Goal: Task Accomplishment & Management: Use online tool/utility

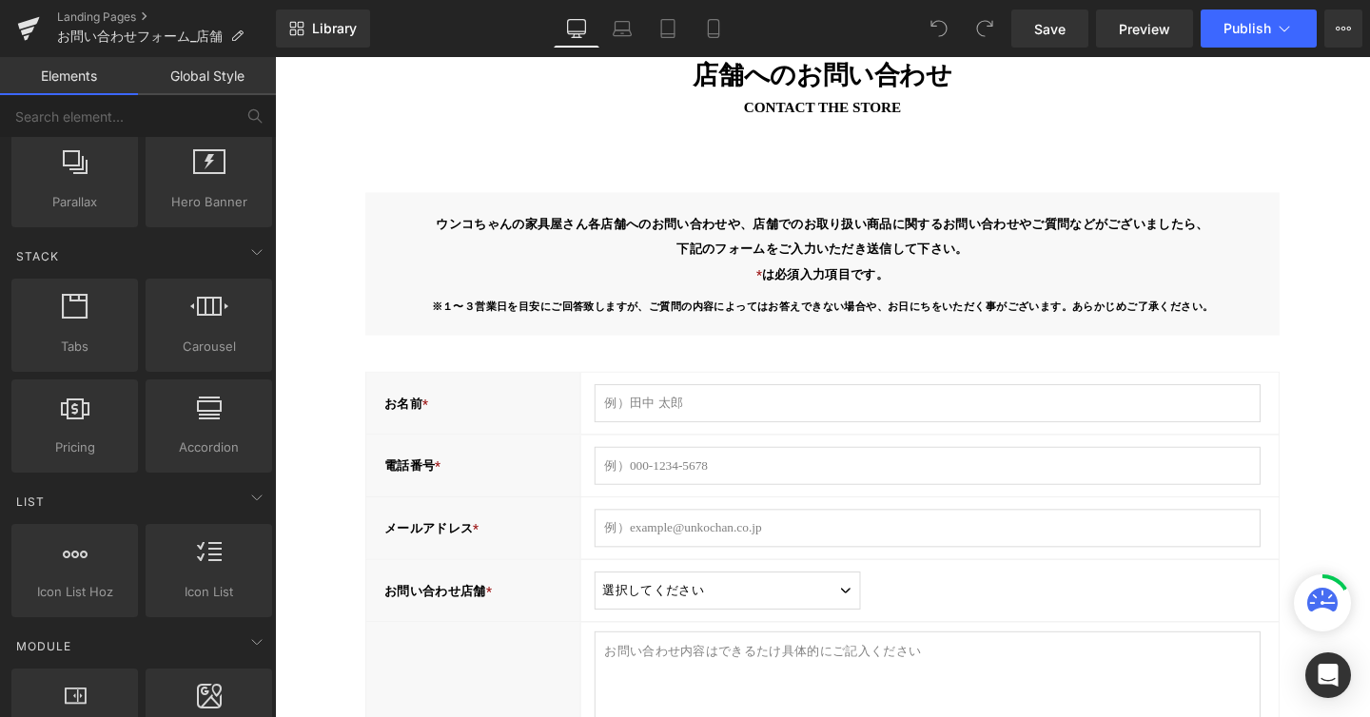
scroll to position [459, 0]
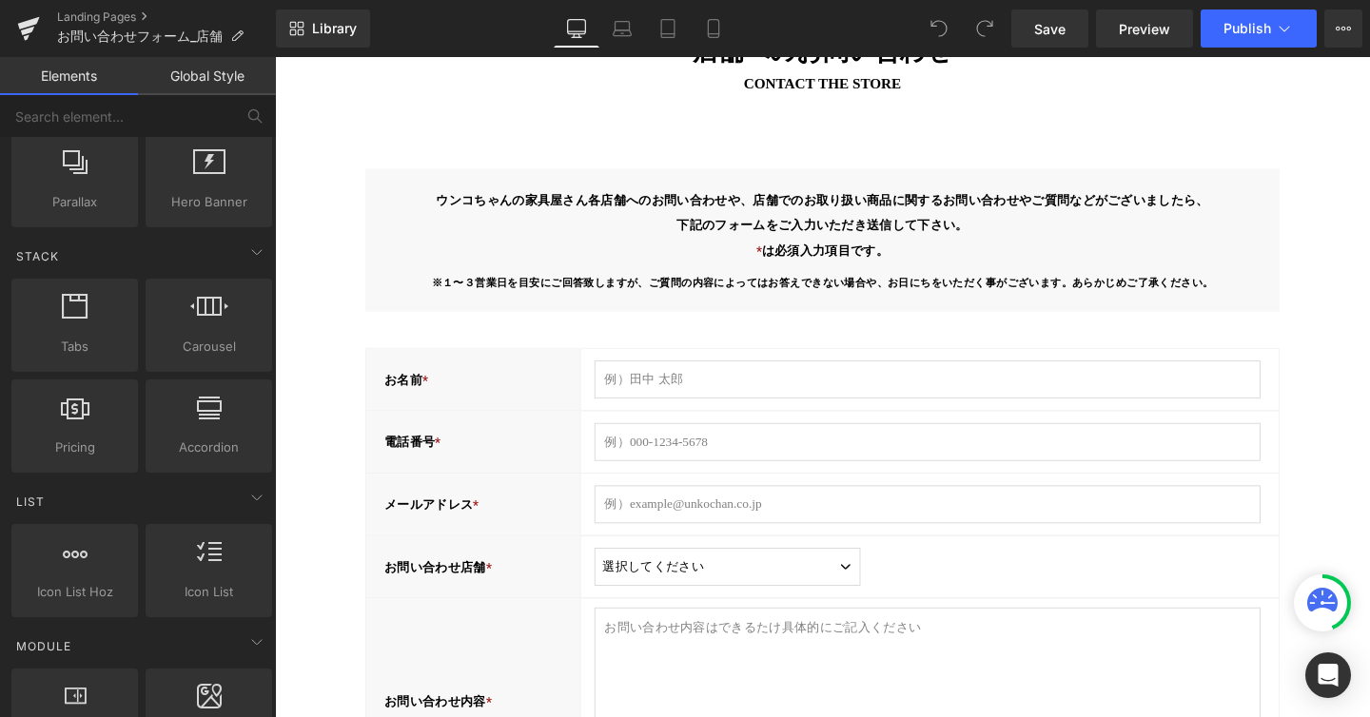
click at [536, 388] on div "お名前 * Text Block" at bounding box center [483, 395] width 225 height 65
click at [521, 392] on div "お名前 *" at bounding box center [483, 395] width 225 height 65
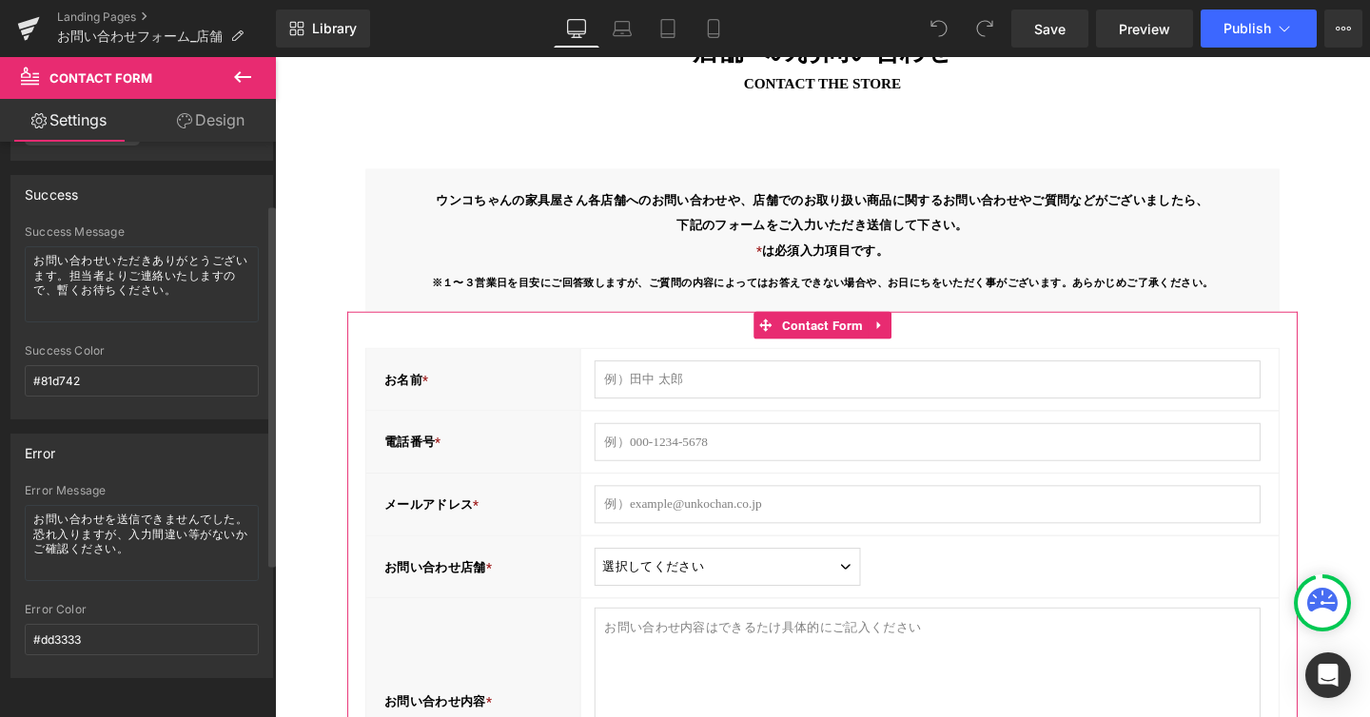
scroll to position [0, 0]
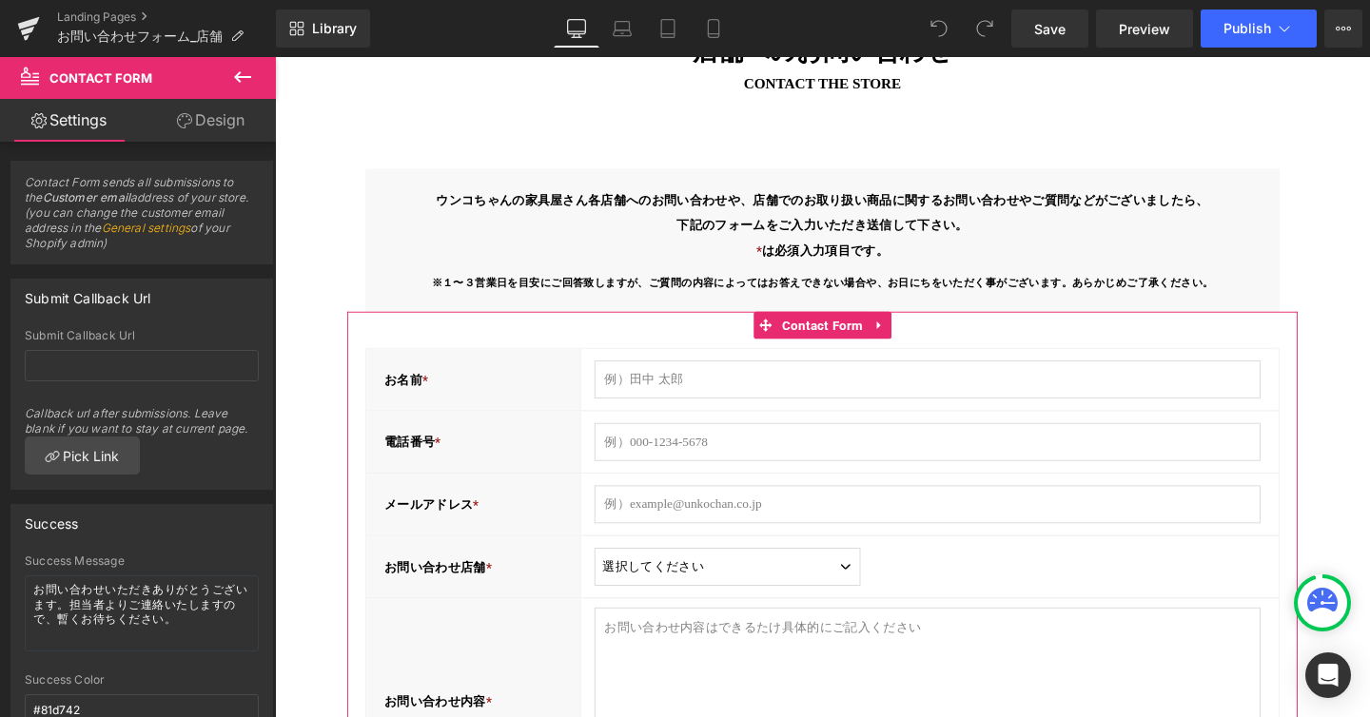
click at [203, 111] on link "Design" at bounding box center [211, 120] width 138 height 43
click at [79, 104] on link "Settings" at bounding box center [69, 120] width 138 height 43
click at [174, 228] on link "General settings" at bounding box center [146, 228] width 89 height 14
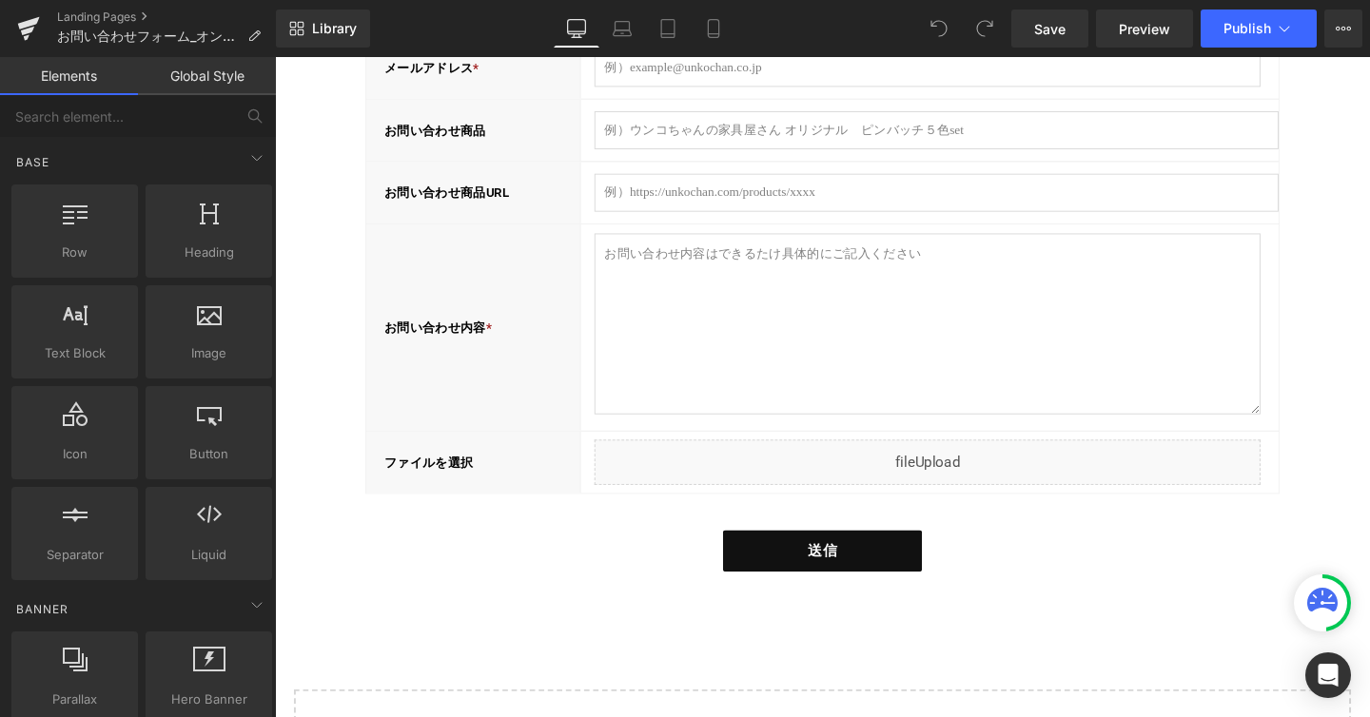
scroll to position [878, 0]
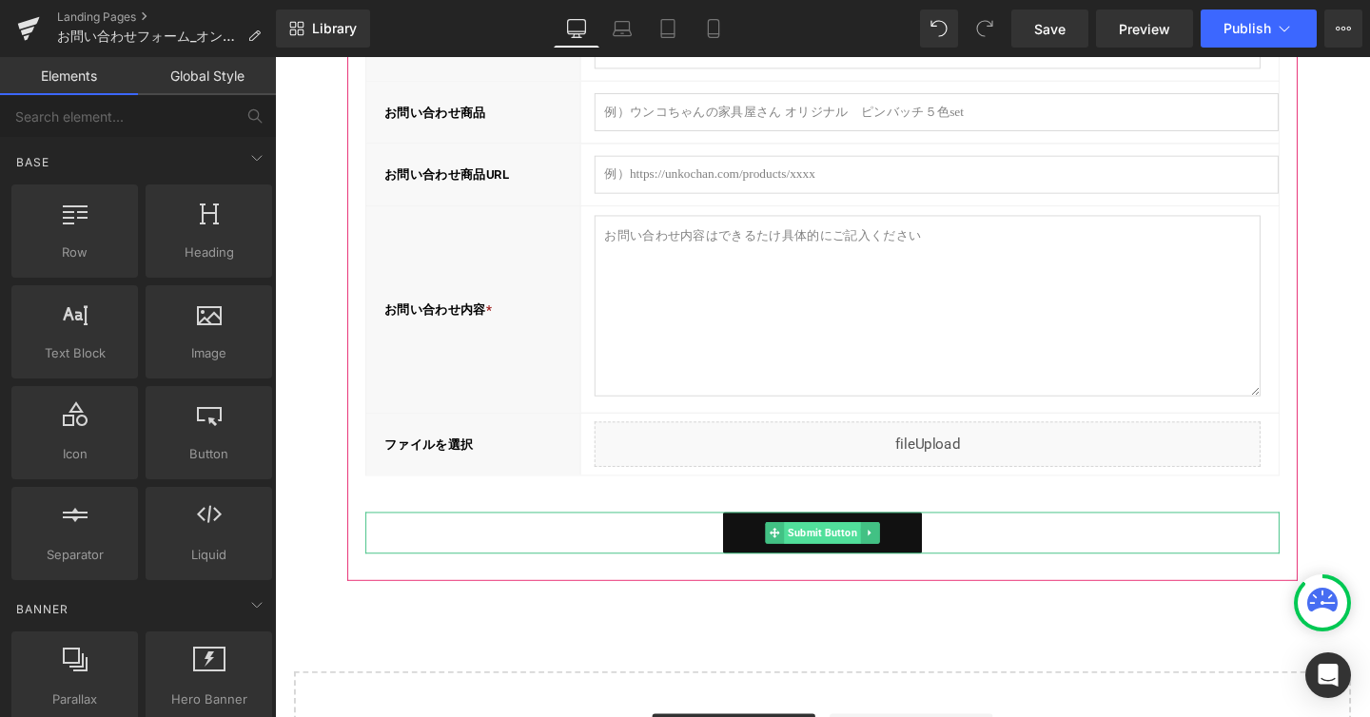
click at [844, 557] on span "Submit Button" at bounding box center [850, 557] width 81 height 23
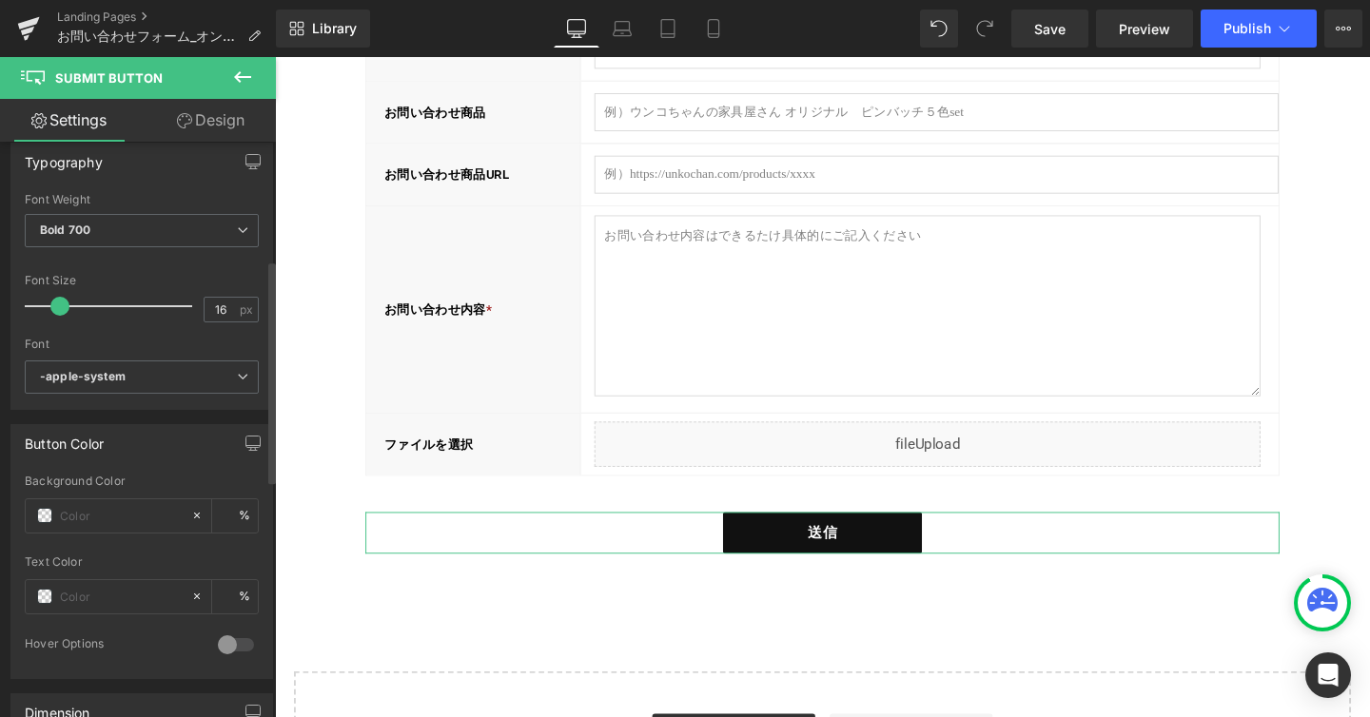
scroll to position [0, 0]
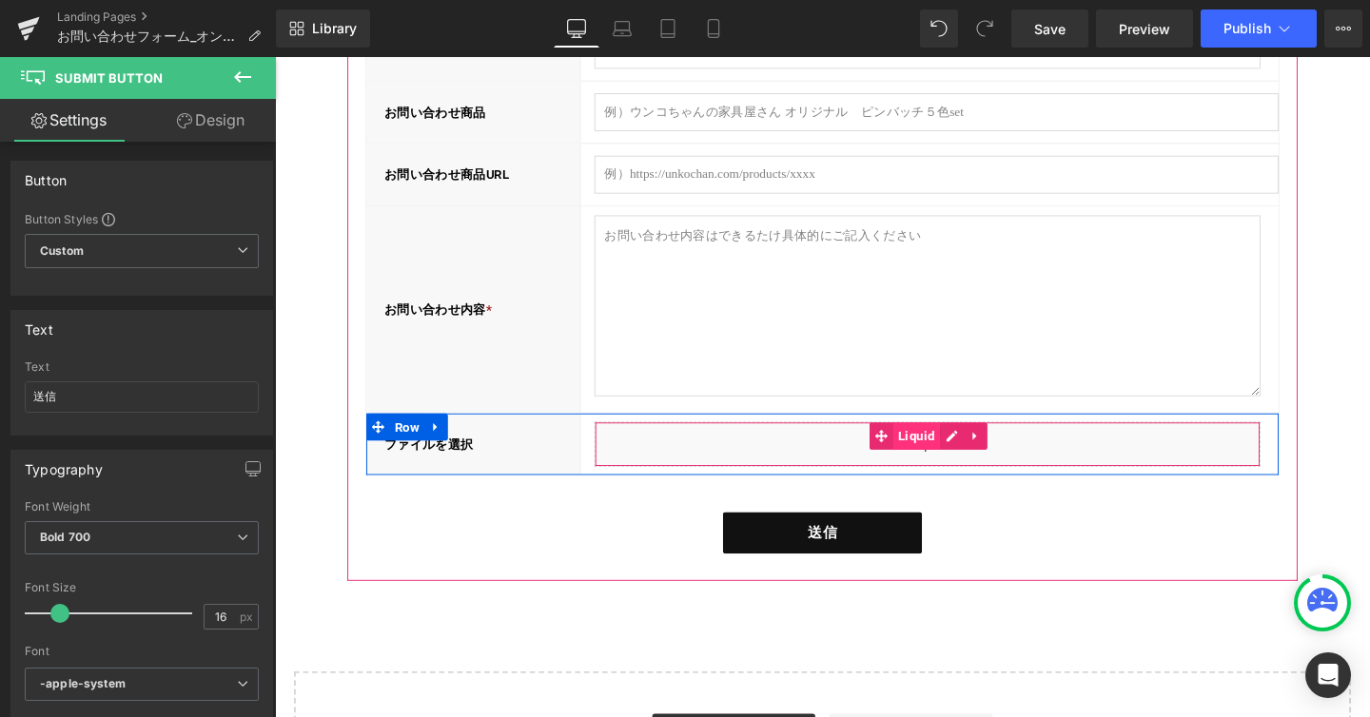
click at [949, 462] on span "Liquid" at bounding box center [949, 455] width 49 height 29
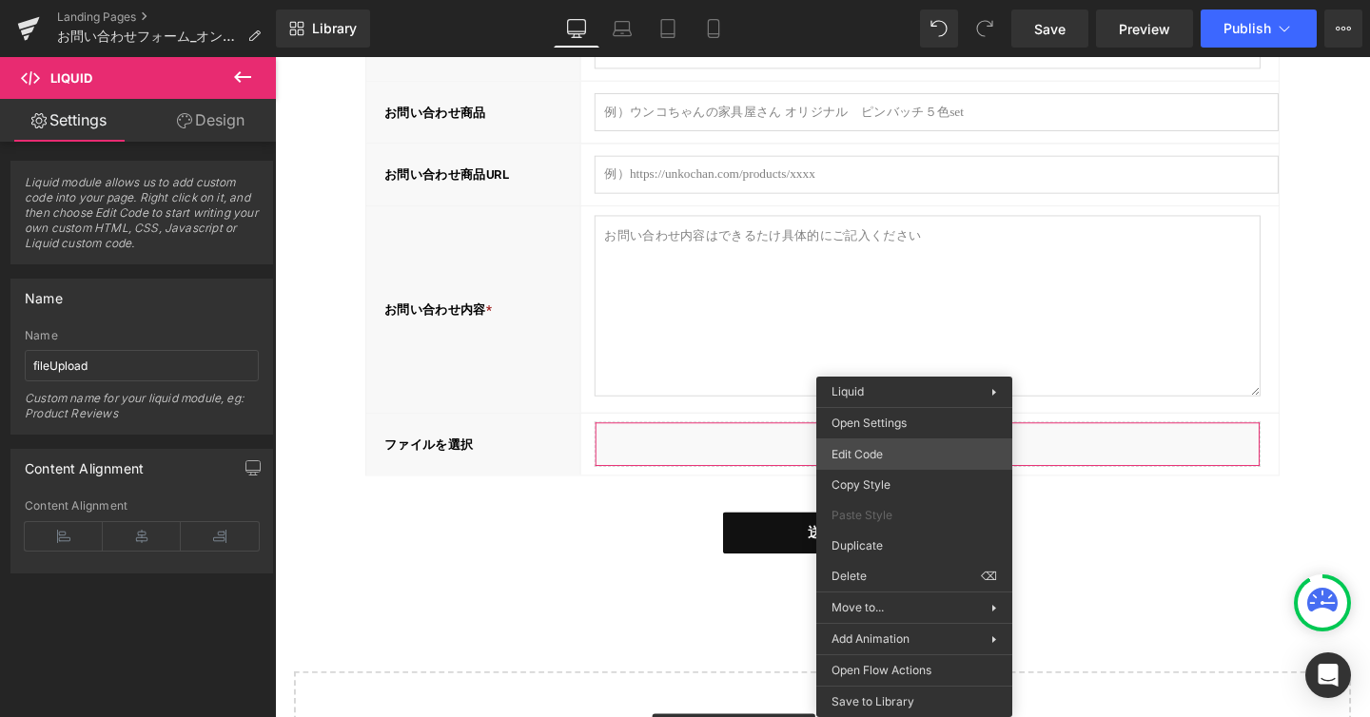
click at [888, 0] on div "Liquid You are previewing how the will restyle your page. You can not edit Elem…" at bounding box center [685, 0] width 1370 height 0
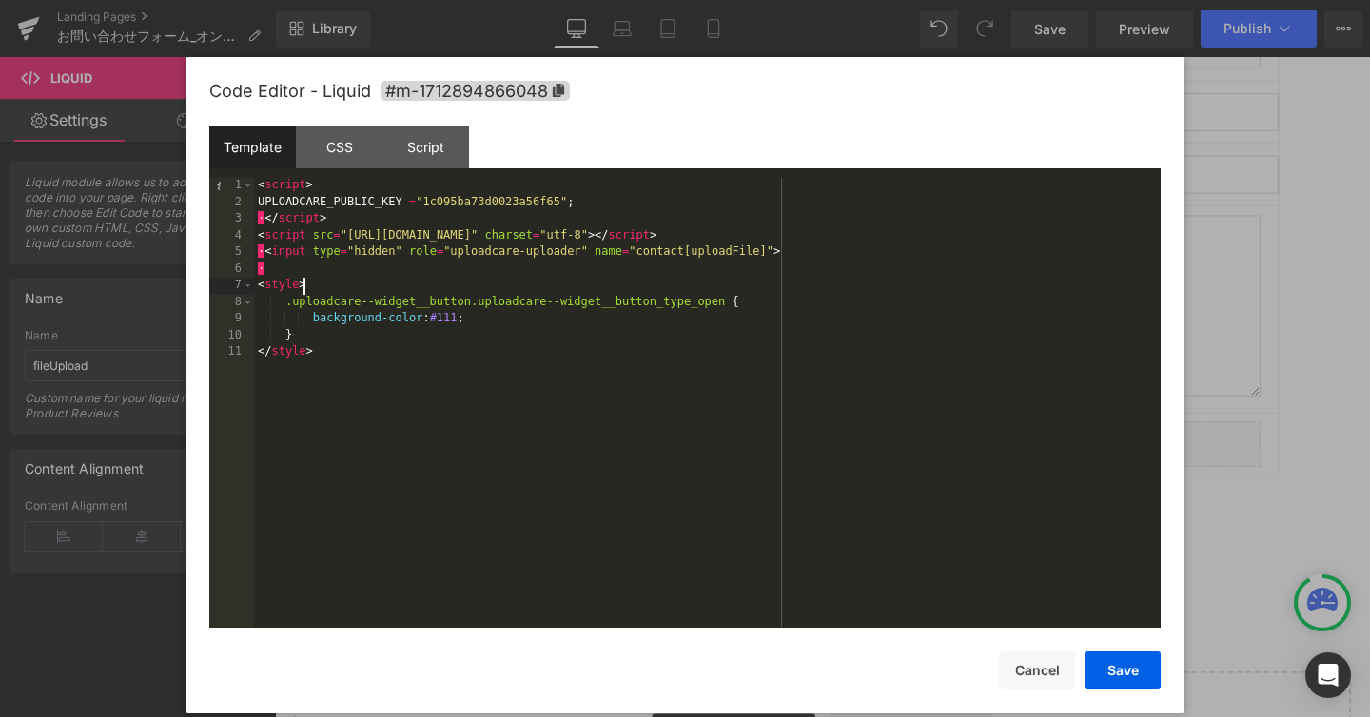
click at [525, 291] on div "< script > UPLOADCARE_PUBLIC_KEY = "1c095ba73d0023a56f65" ; · </ script > < scr…" at bounding box center [707, 419] width 907 height 483
click at [512, 275] on div "< script > UPLOADCARE_PUBLIC_KEY = "1c095ba73d0023a56f65" ; · </ script > < scr…" at bounding box center [707, 419] width 907 height 483
click at [331, 131] on div "CSS" at bounding box center [339, 147] width 87 height 43
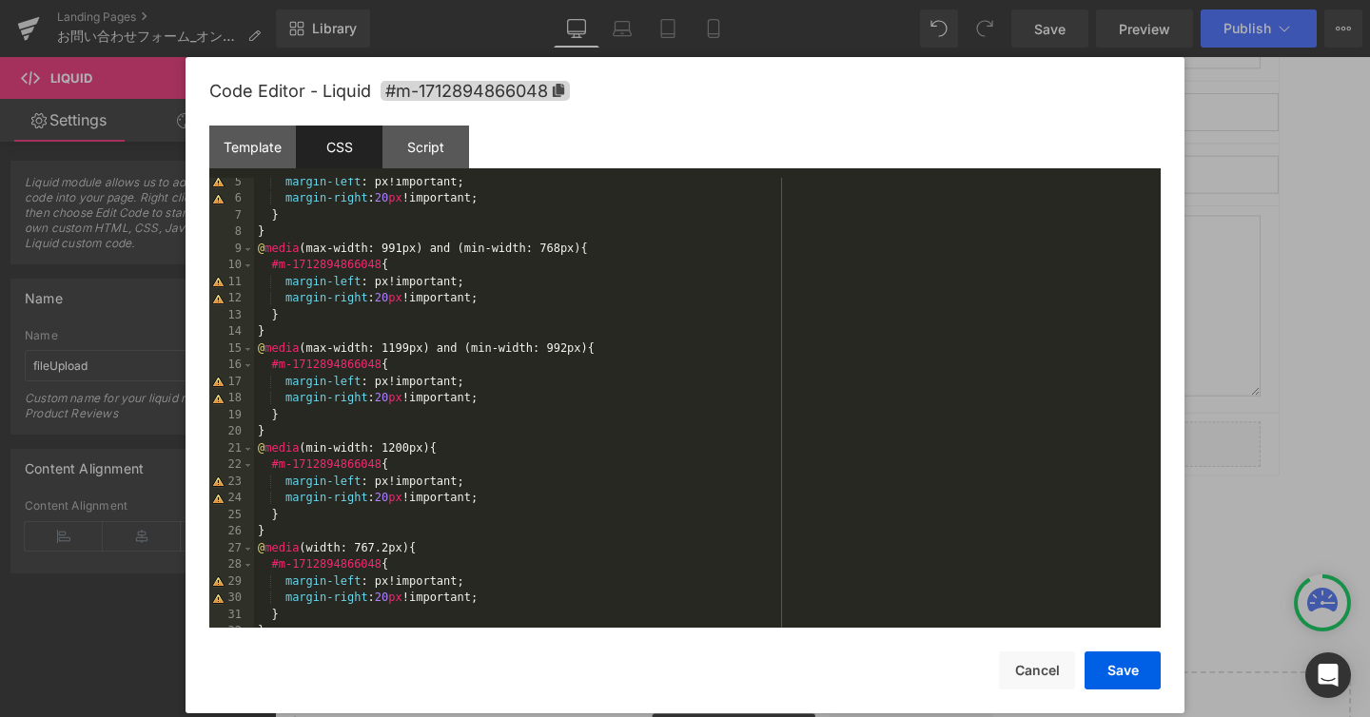
scroll to position [69, 0]
click at [429, 151] on div "Script" at bounding box center [425, 147] width 87 height 43
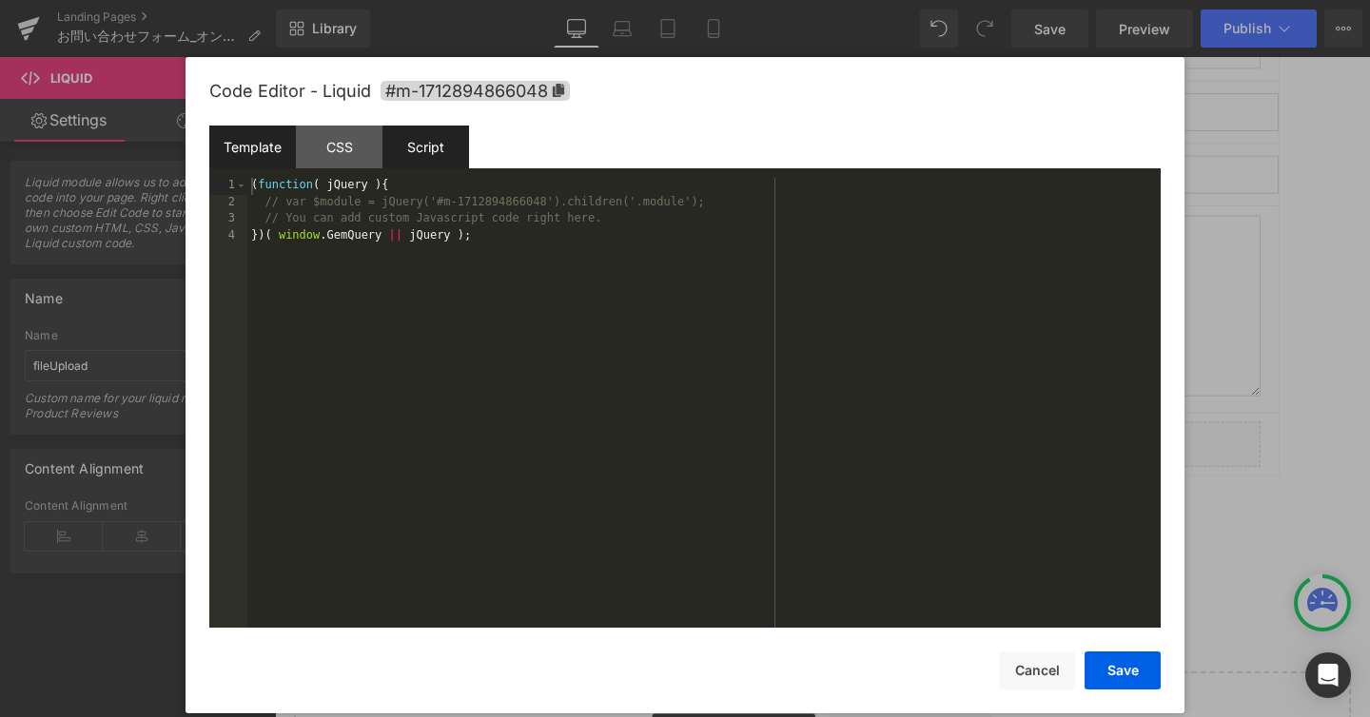
click at [243, 152] on div "Template" at bounding box center [252, 147] width 87 height 43
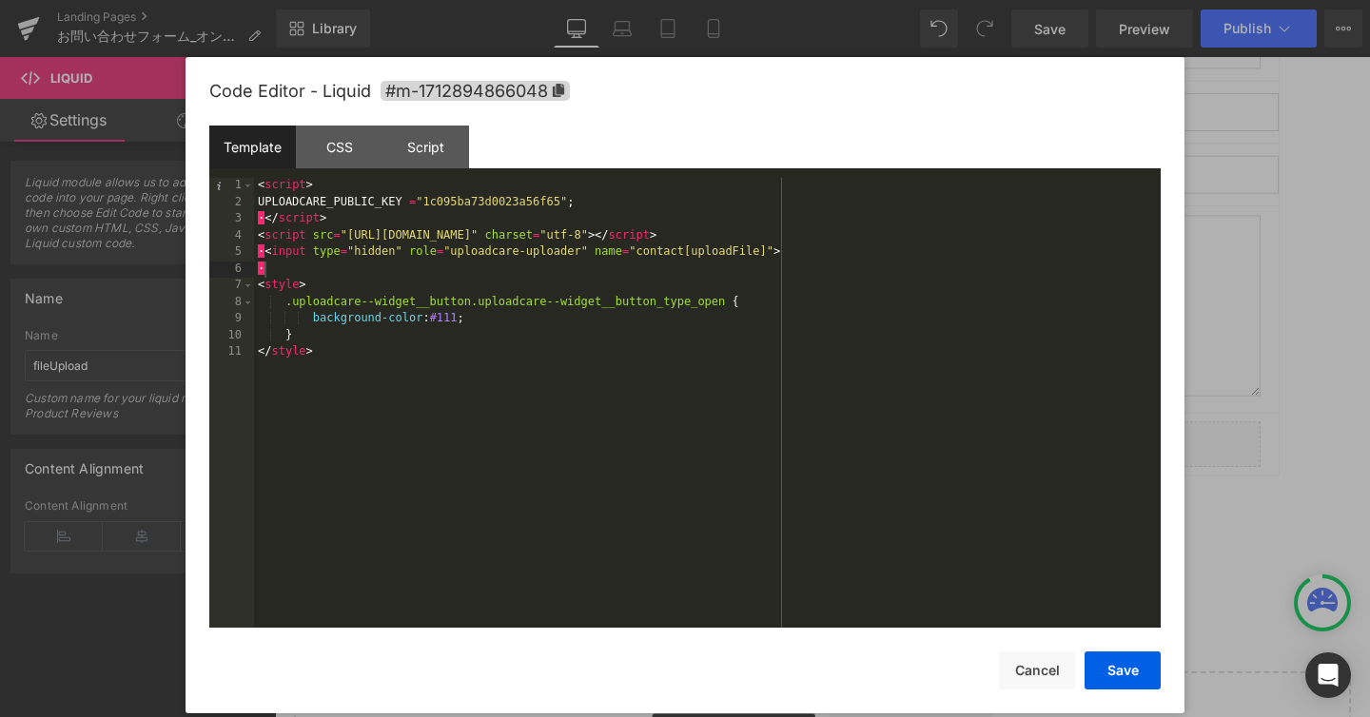
drag, startPoint x: 1258, startPoint y: 160, endPoint x: 1033, endPoint y: 108, distance: 230.3
click at [1258, 160] on div at bounding box center [685, 358] width 1370 height 717
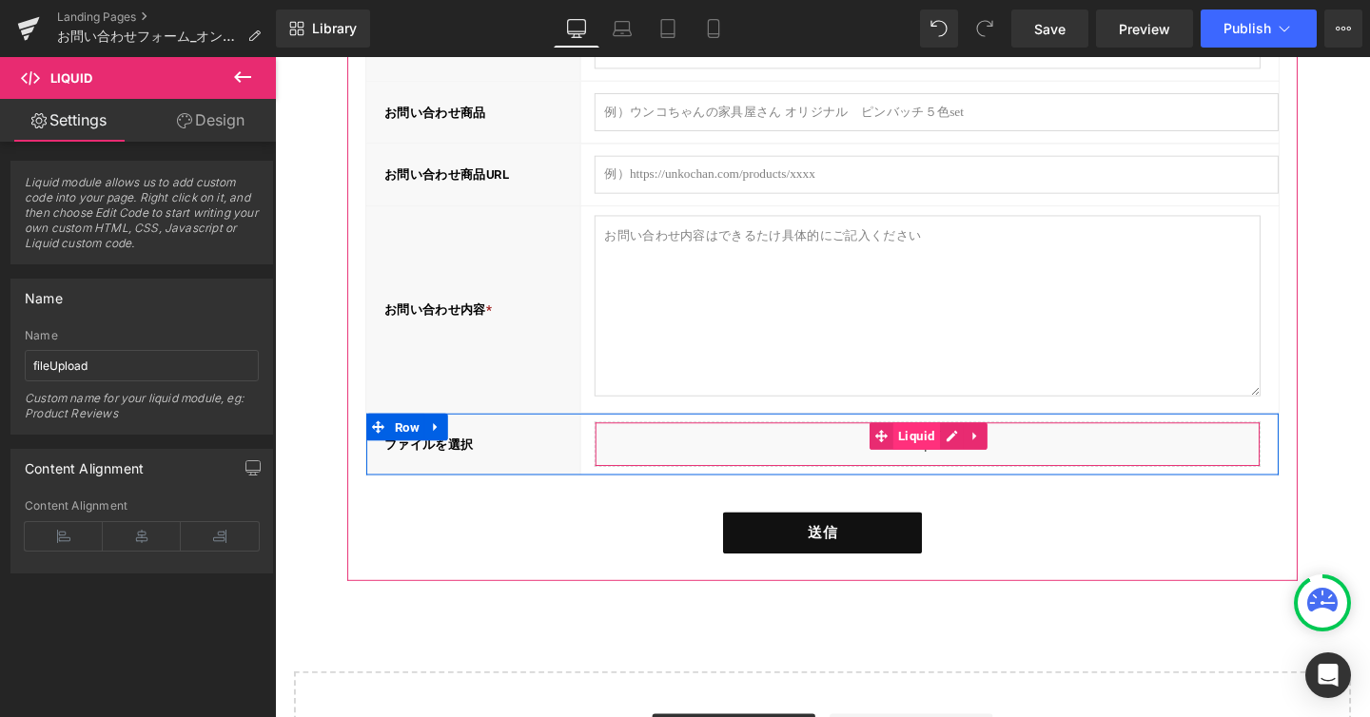
click at [942, 448] on span "Liquid" at bounding box center [949, 455] width 49 height 29
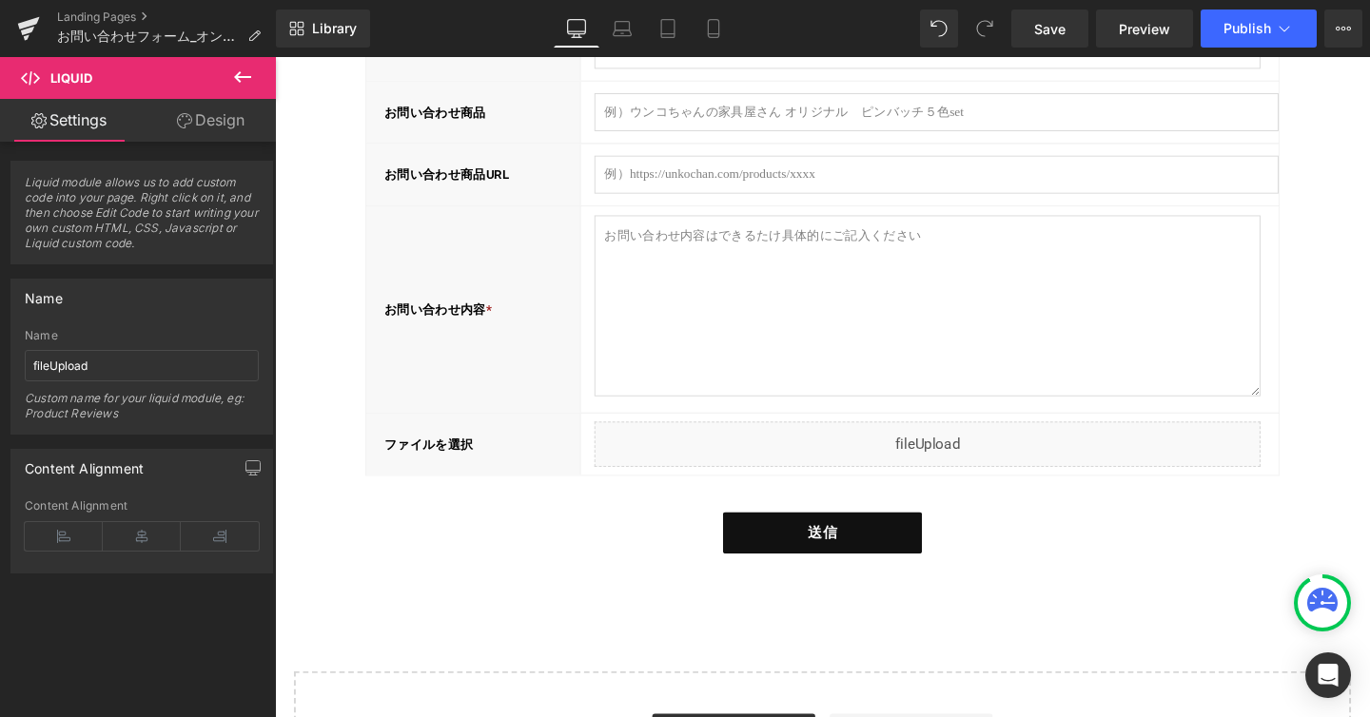
click at [232, 74] on icon at bounding box center [242, 77] width 23 height 23
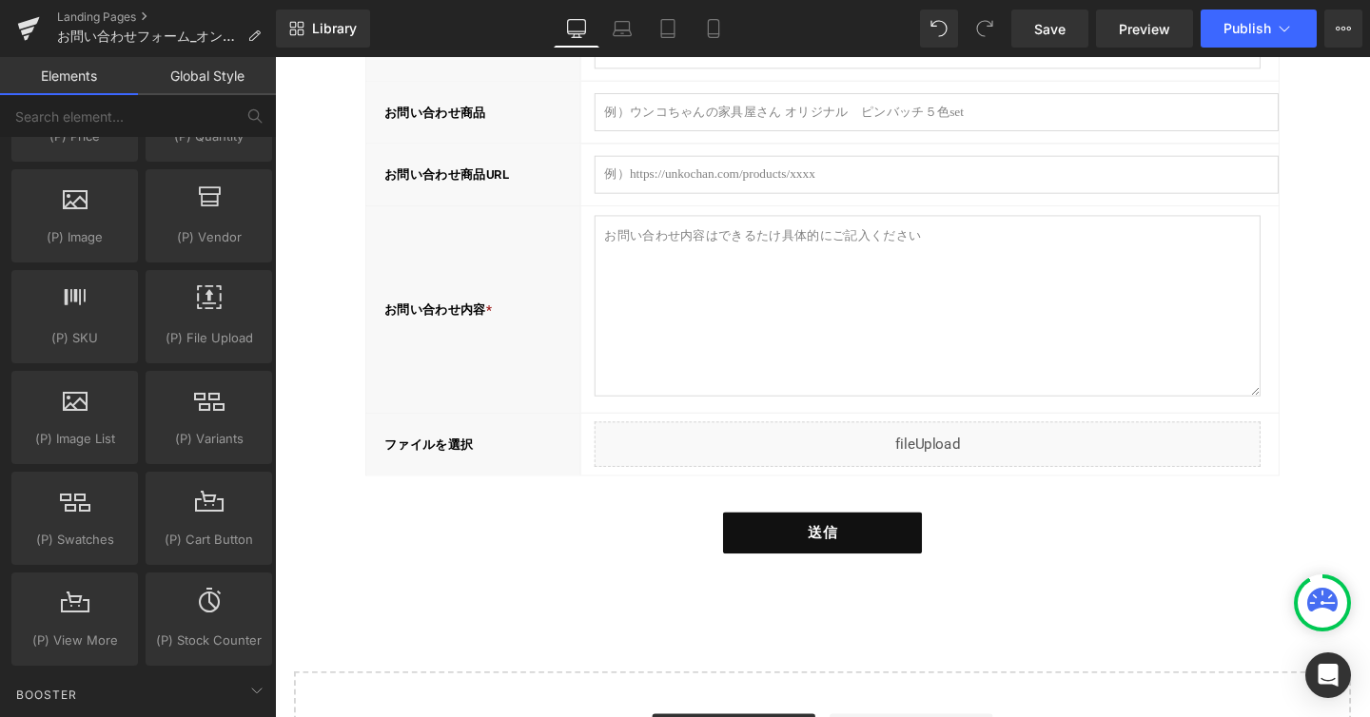
scroll to position [1937, 0]
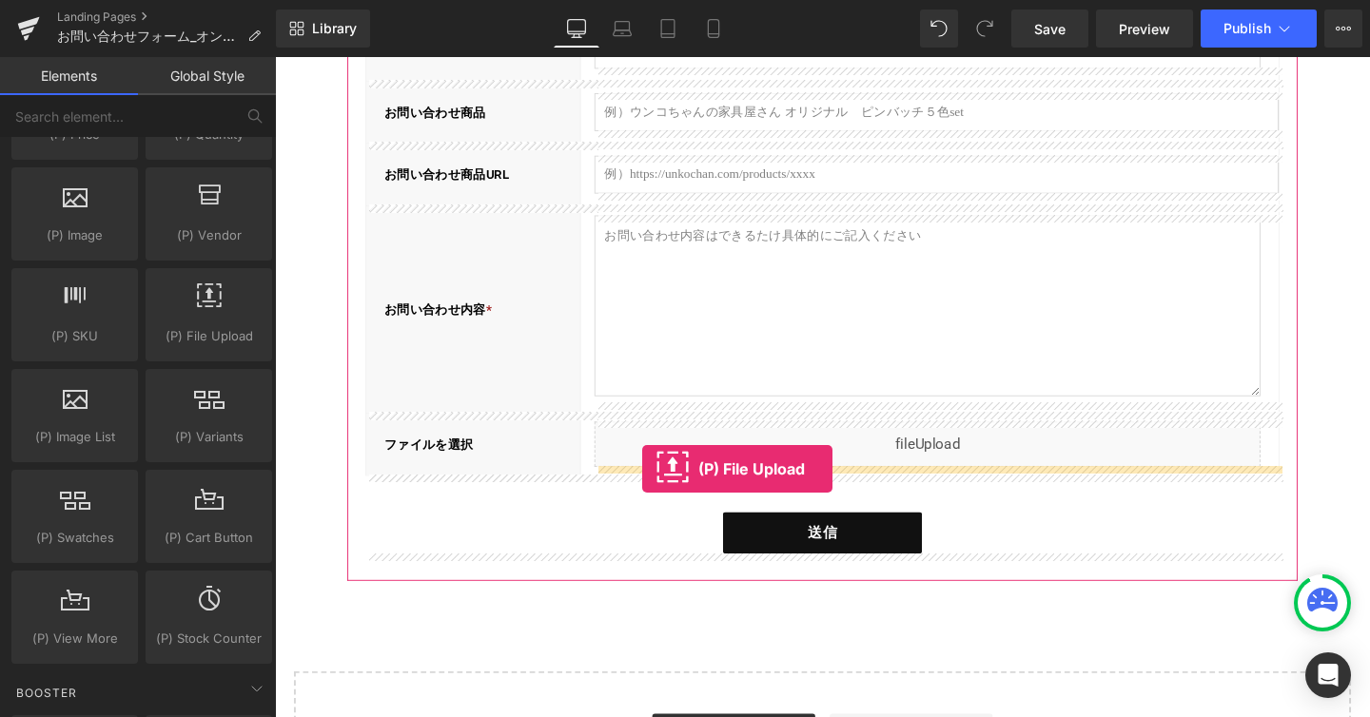
drag, startPoint x: 486, startPoint y: 368, endPoint x: 661, endPoint y: 490, distance: 213.2
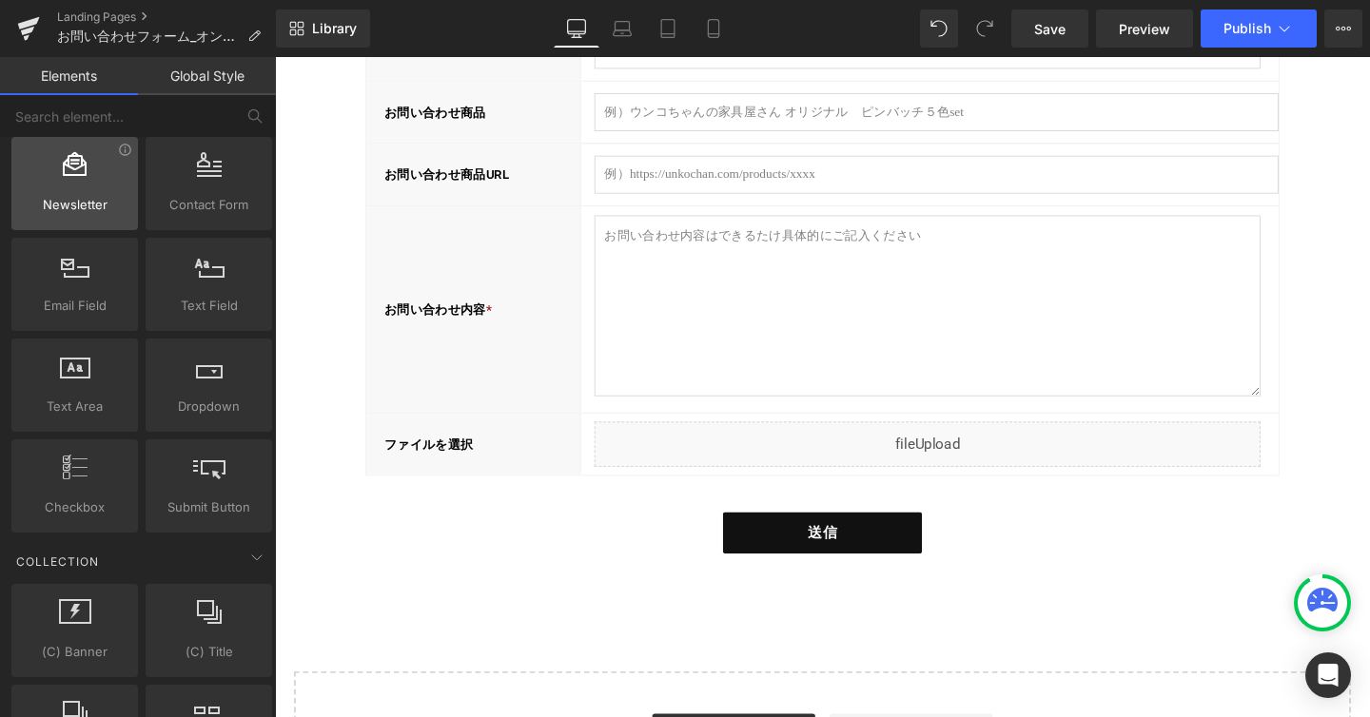
scroll to position [2761, 0]
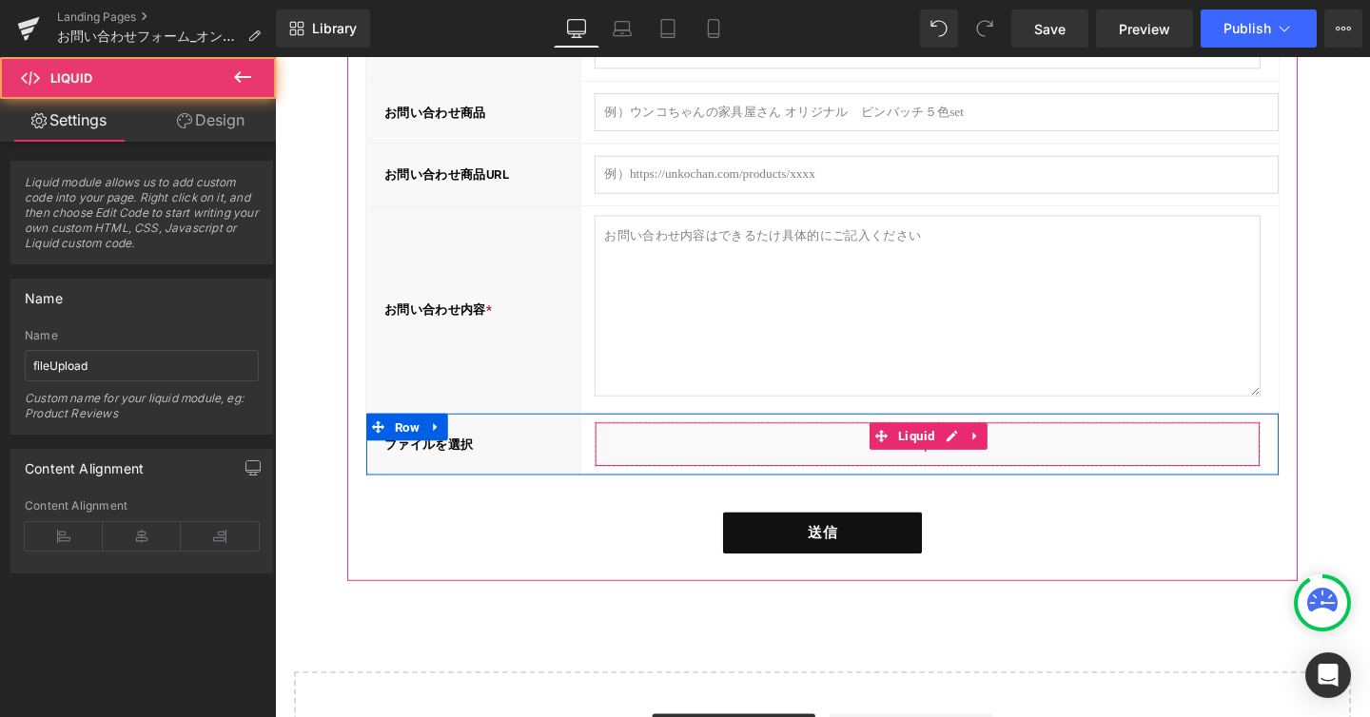
click at [730, 458] on div "Liquid" at bounding box center [961, 464] width 700 height 48
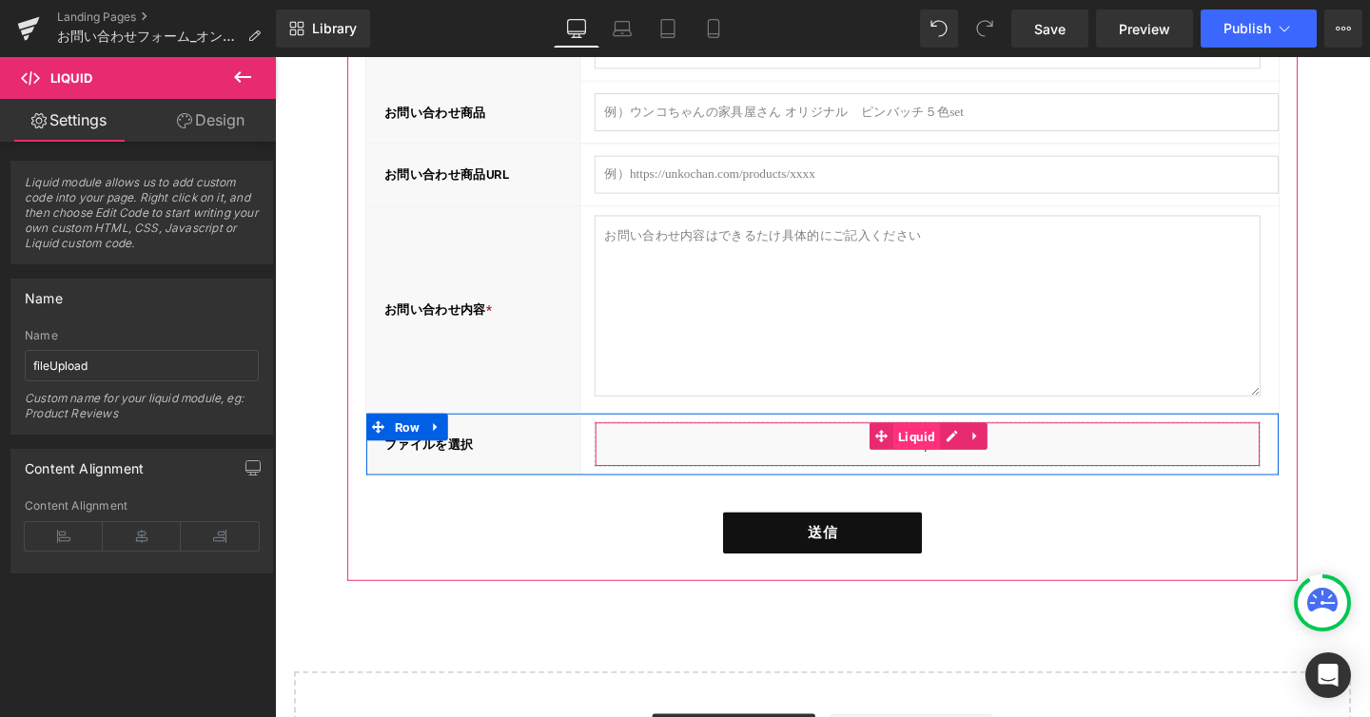
click at [942, 450] on span "Liquid" at bounding box center [949, 456] width 49 height 29
click at [951, 453] on span "Liquid" at bounding box center [949, 455] width 49 height 29
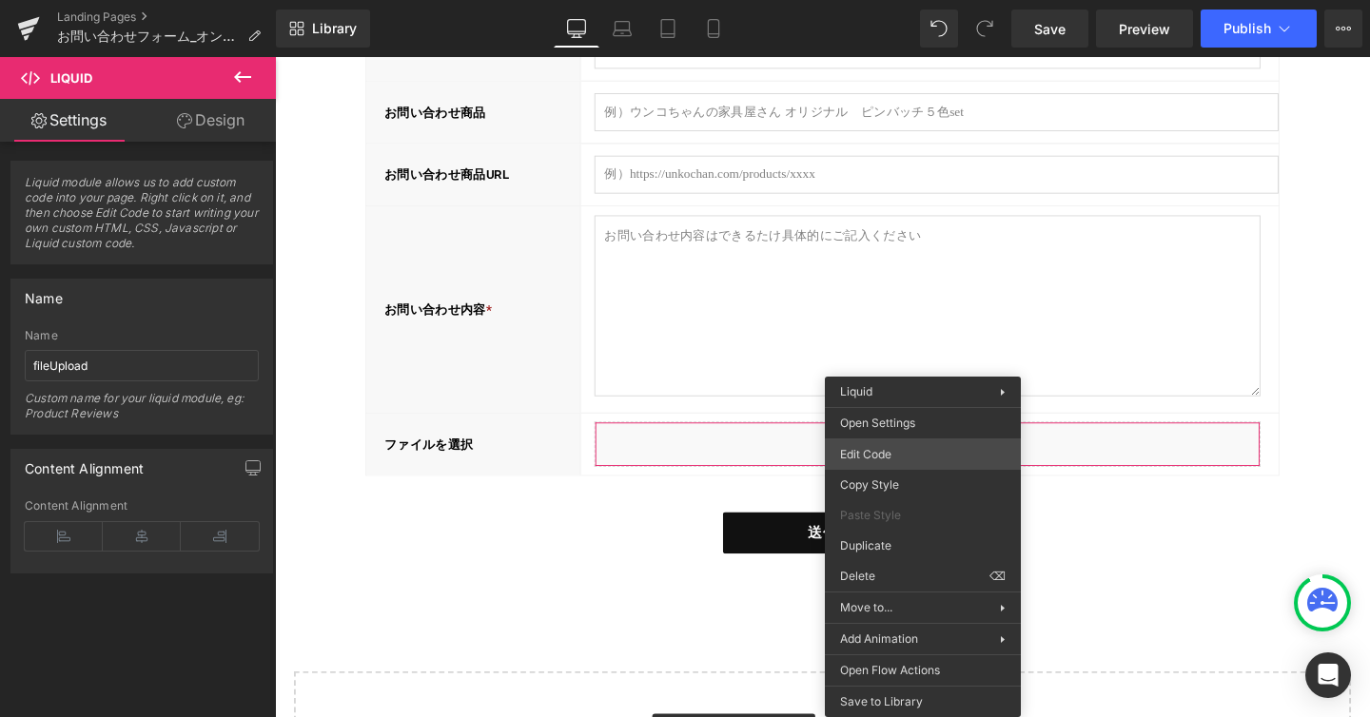
click at [898, 0] on div "Liquid You are previewing how the will restyle your page. You can not edit Elem…" at bounding box center [685, 0] width 1370 height 0
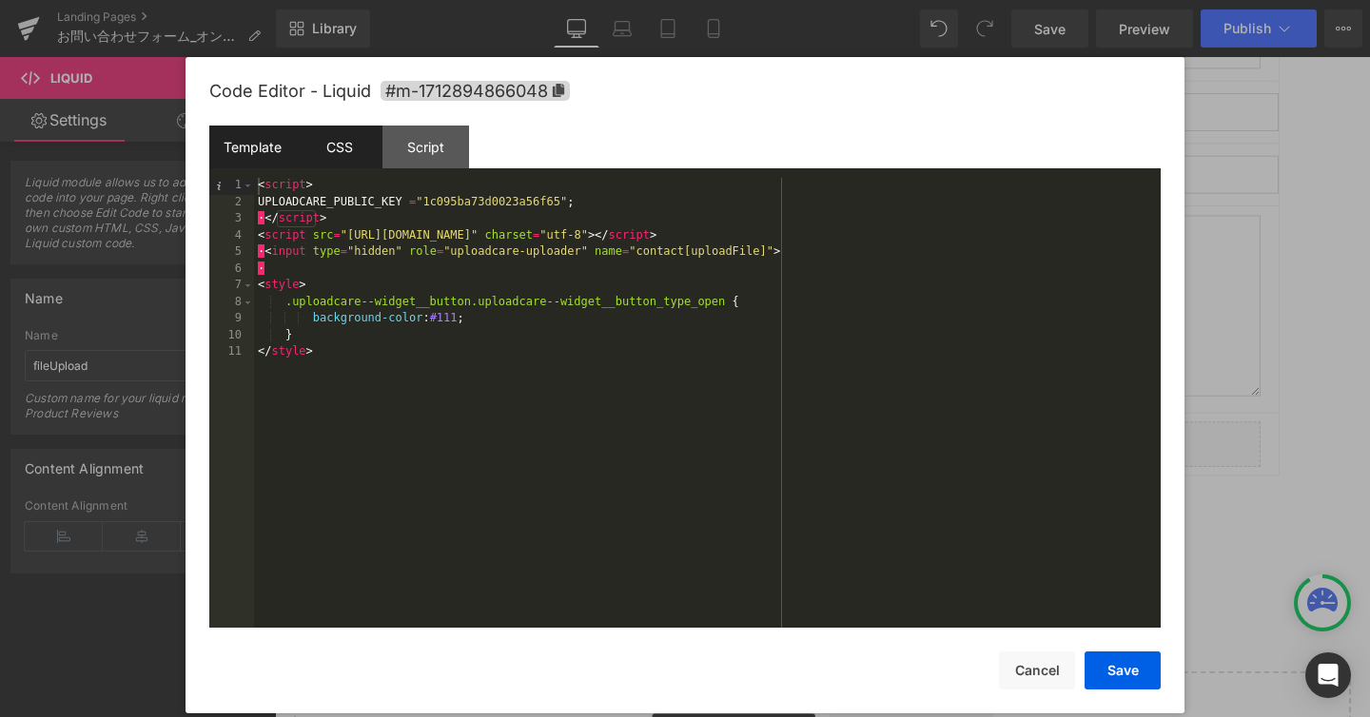
click at [333, 137] on div "CSS" at bounding box center [339, 147] width 87 height 43
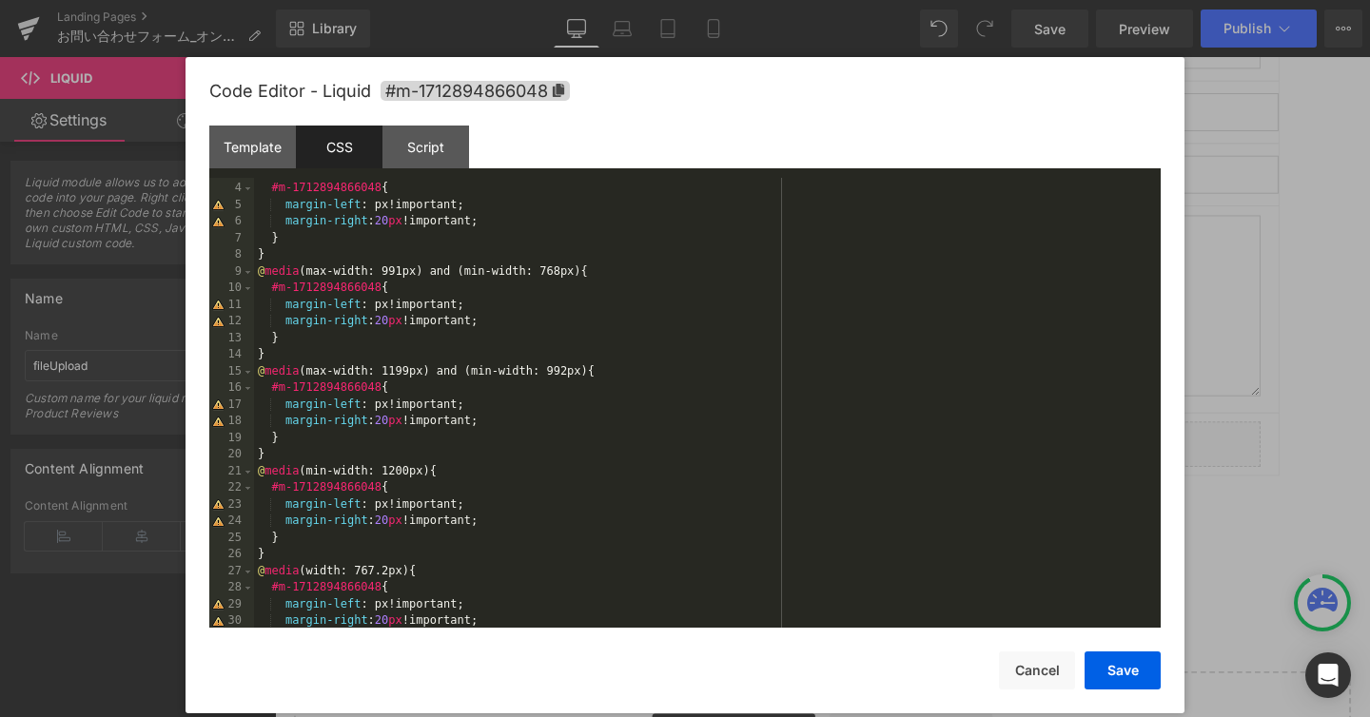
scroll to position [0, 0]
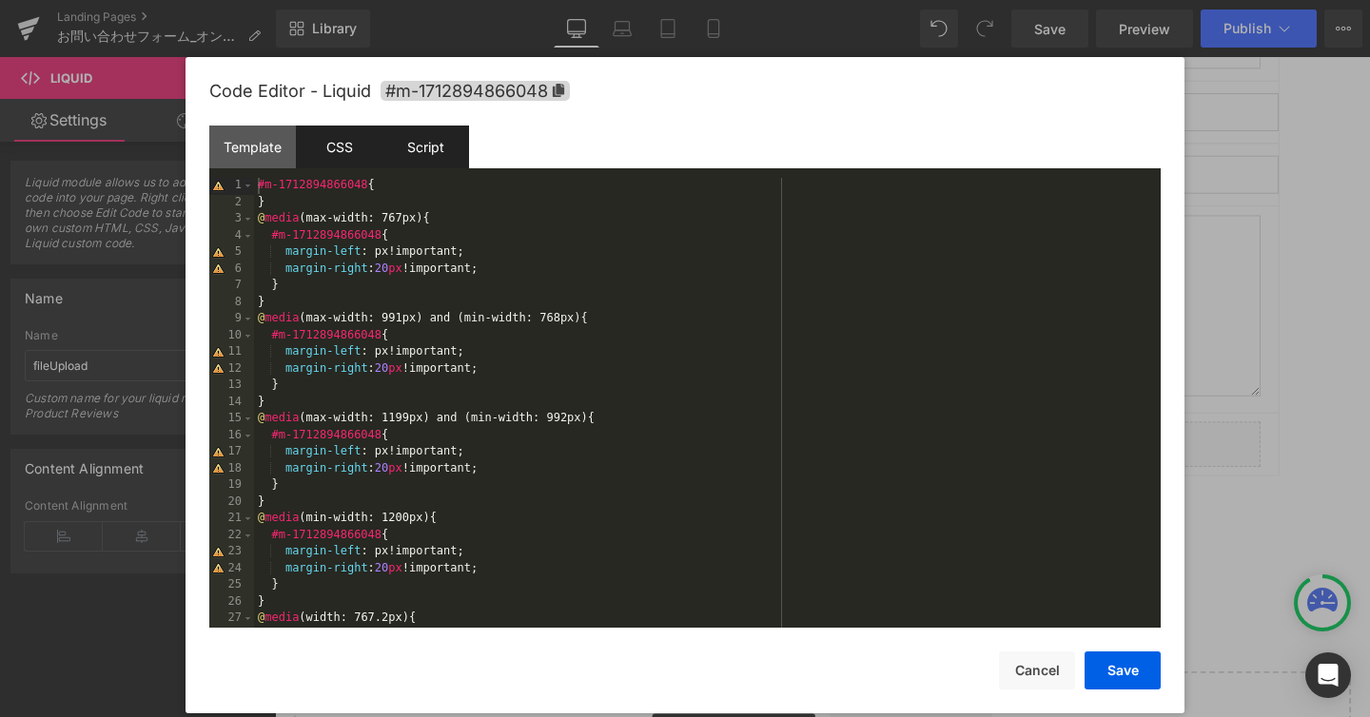
click at [418, 149] on div "Script" at bounding box center [425, 147] width 87 height 43
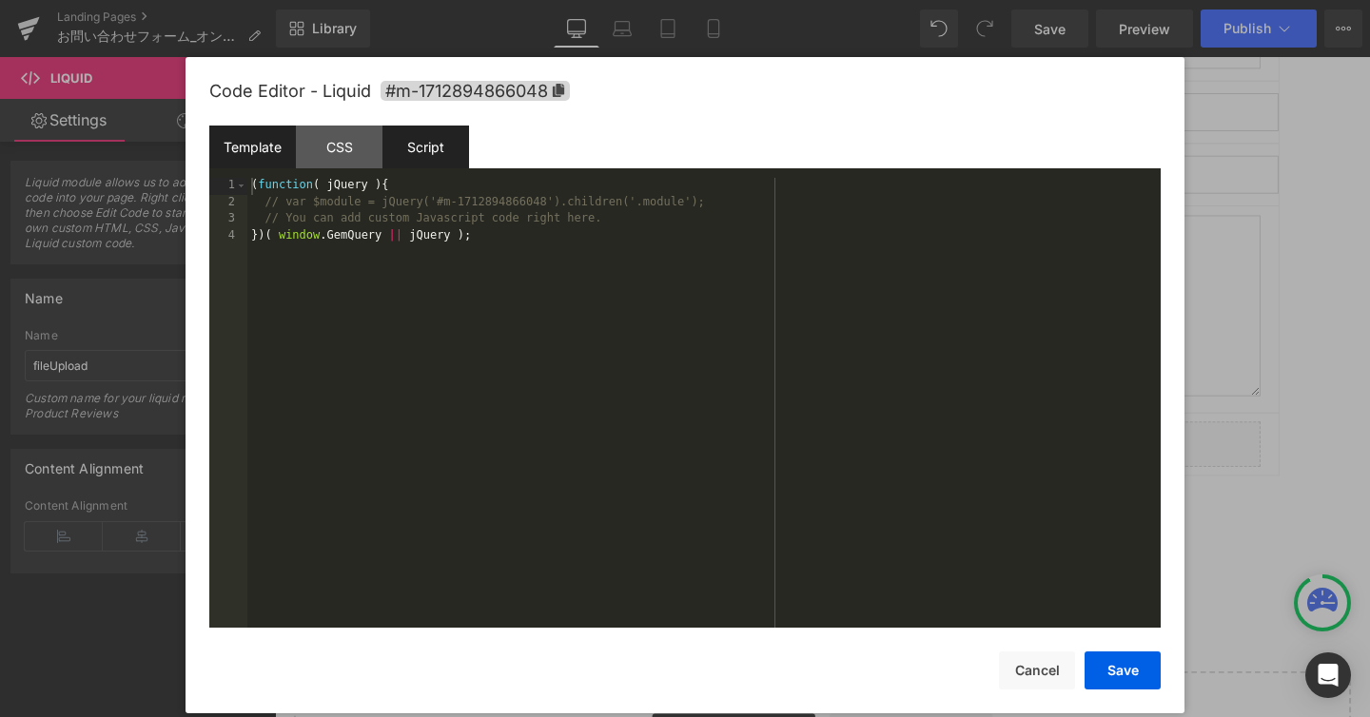
click at [256, 143] on div "Template" at bounding box center [252, 147] width 87 height 43
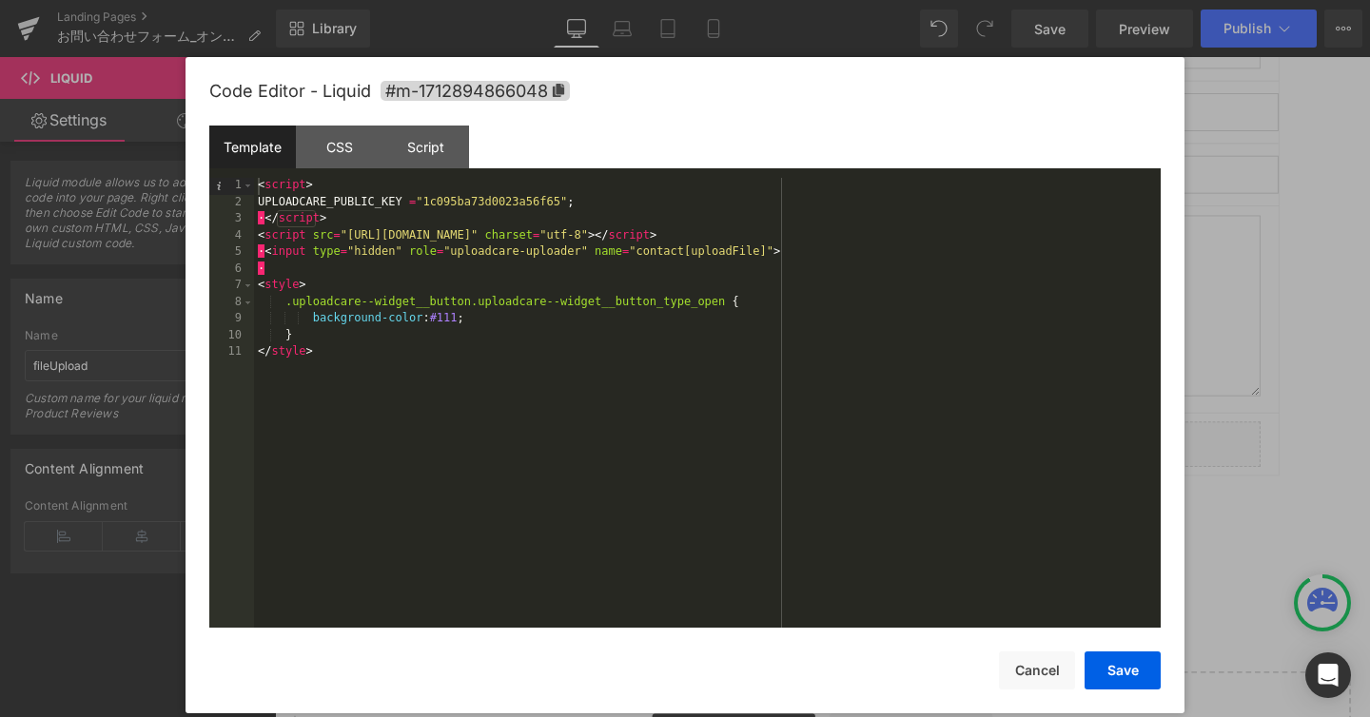
click at [1317, 144] on div at bounding box center [685, 358] width 1370 height 717
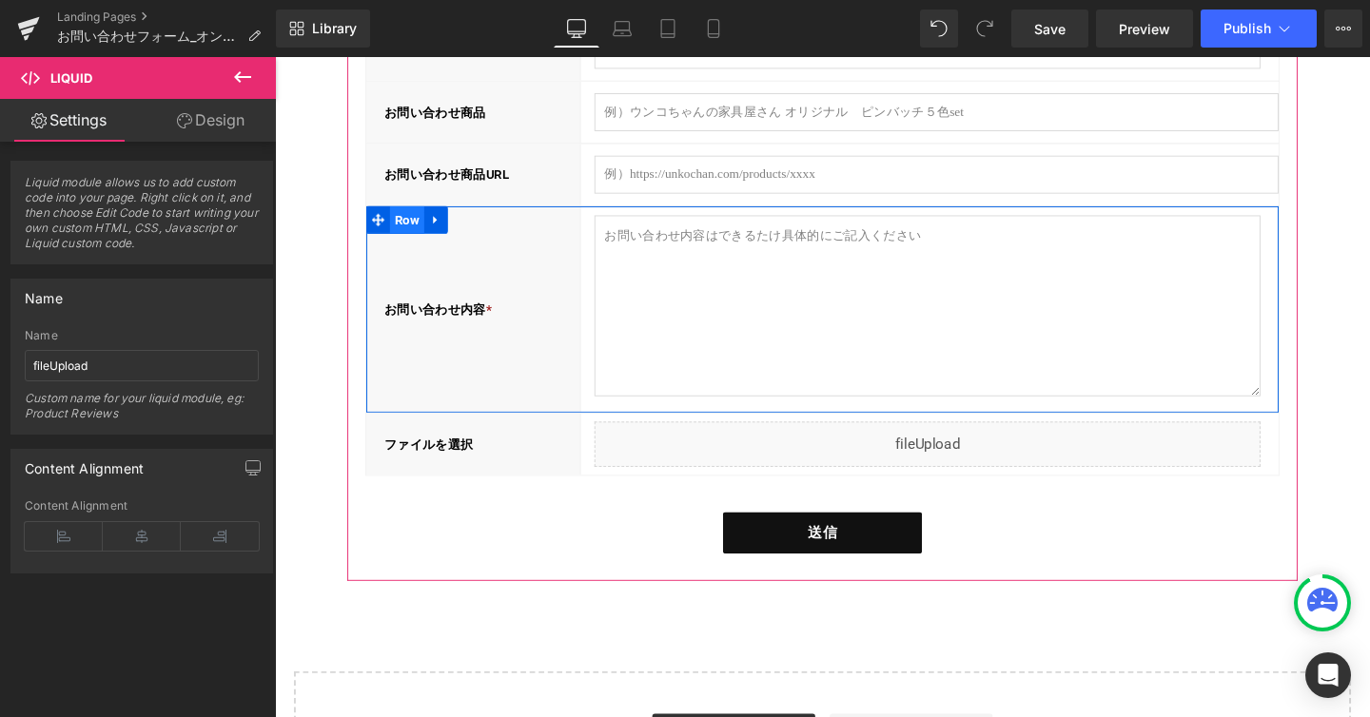
scroll to position [470, 0]
